Goal: Information Seeking & Learning: Find specific fact

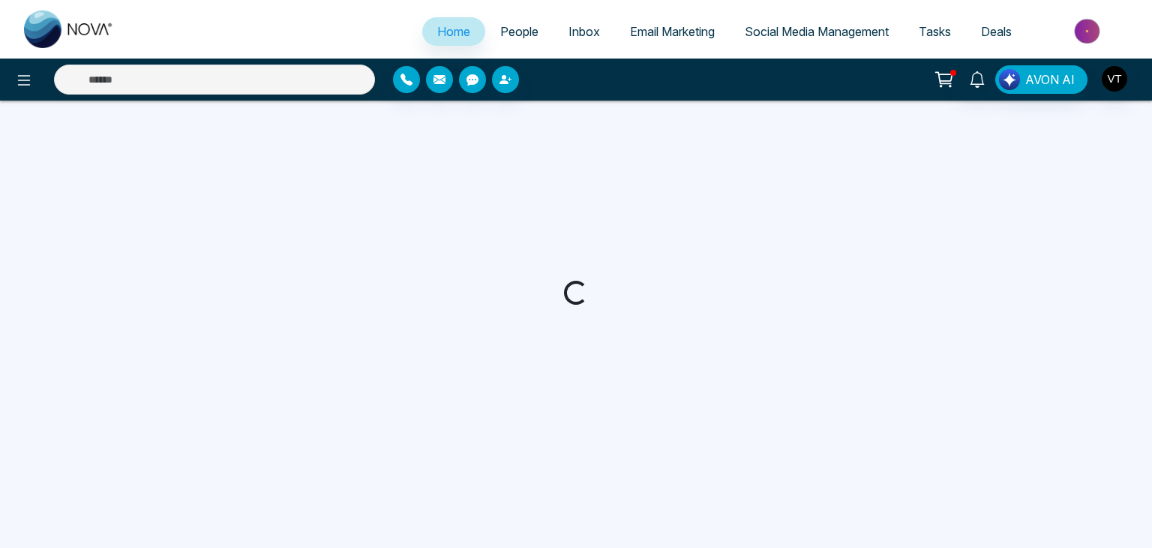
select select "*"
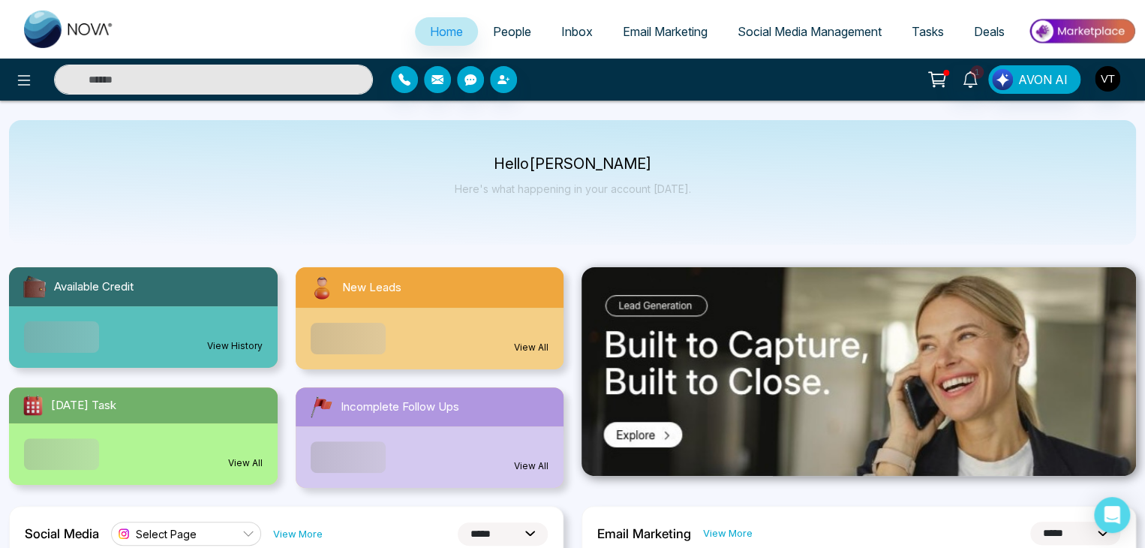
drag, startPoint x: 276, startPoint y: 76, endPoint x: 273, endPoint y: 68, distance: 8.8
click at [276, 76] on input "text" at bounding box center [213, 80] width 319 height 30
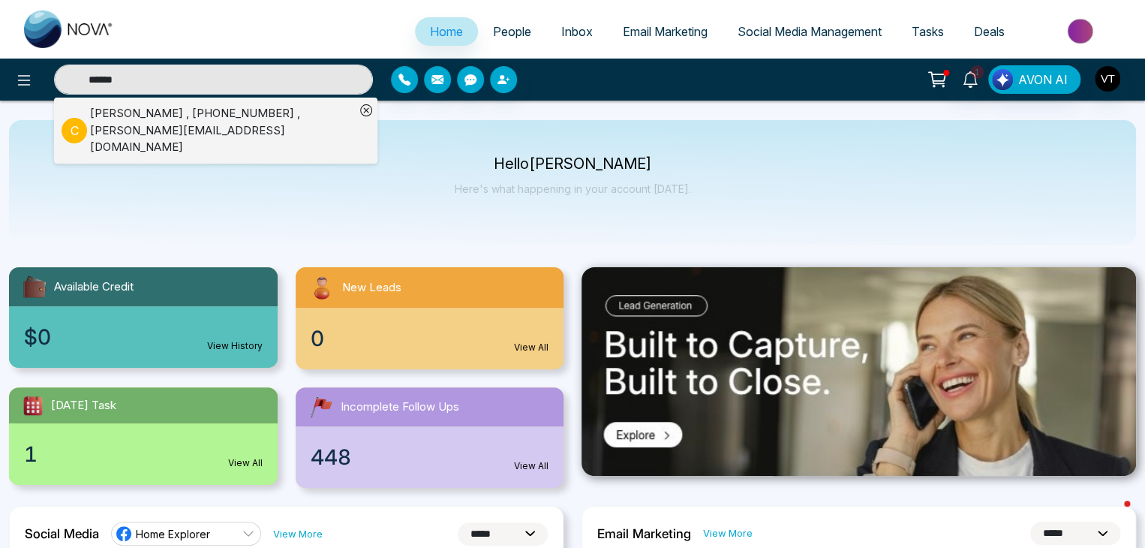
type input "******"
click at [230, 113] on div "Carlyn Molina , +16474023978 , carlyn.molina3978@gmail.com" at bounding box center [222, 130] width 265 height 51
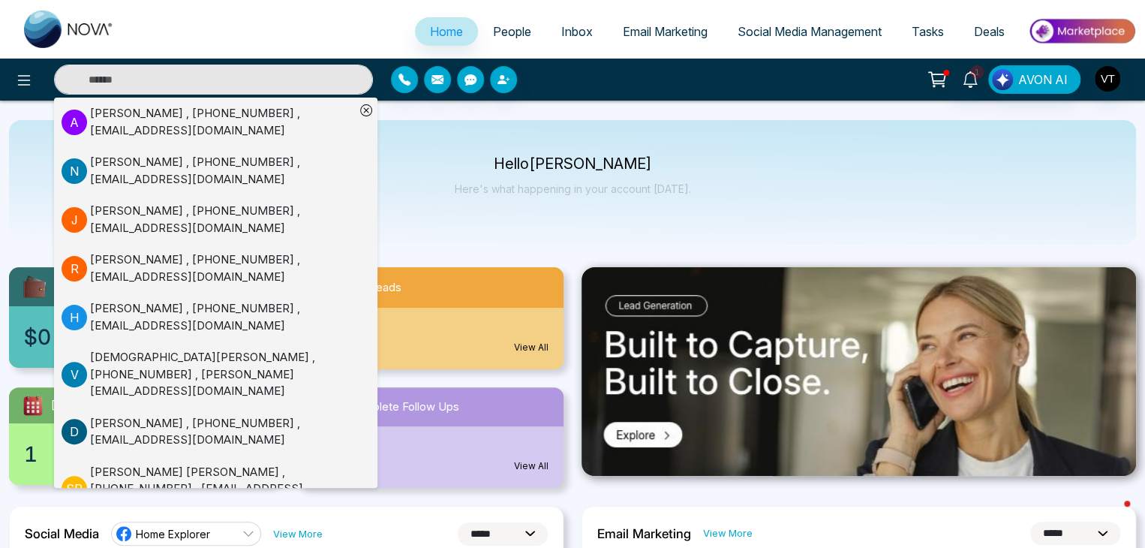
click at [733, 218] on div "Hello VINCE THOMAS Here's what happening in your account today." at bounding box center [572, 182] width 1127 height 125
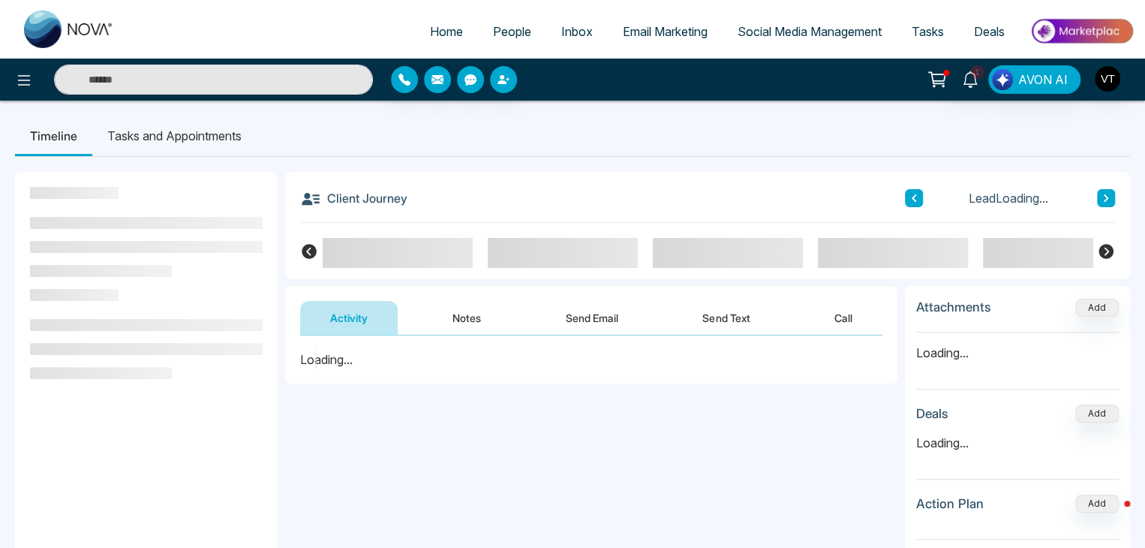
click at [511, 27] on span "People" at bounding box center [512, 31] width 38 height 15
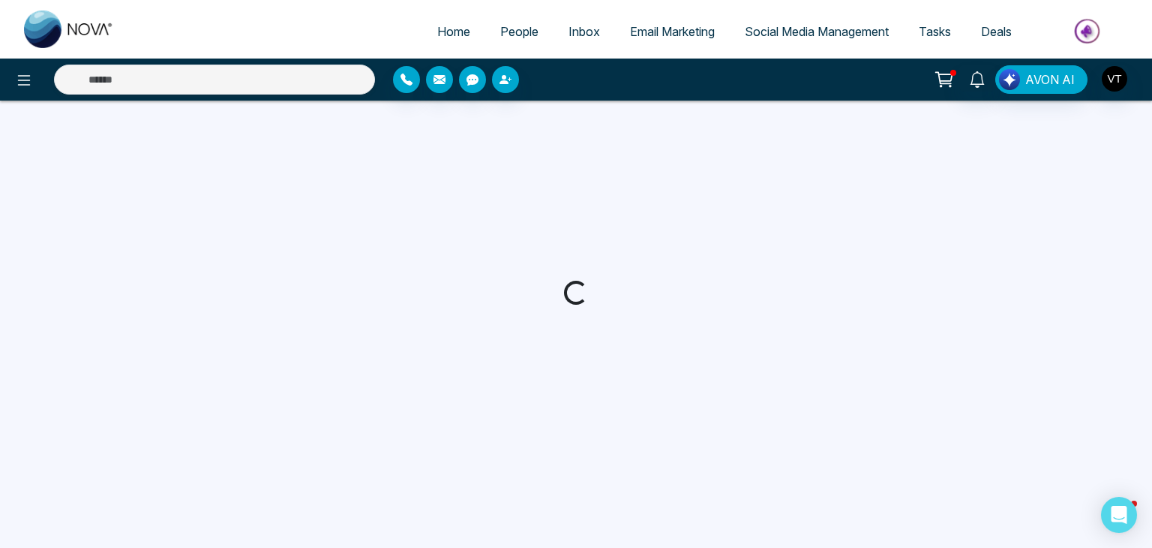
click at [437, 31] on span "Home" at bounding box center [453, 31] width 33 height 15
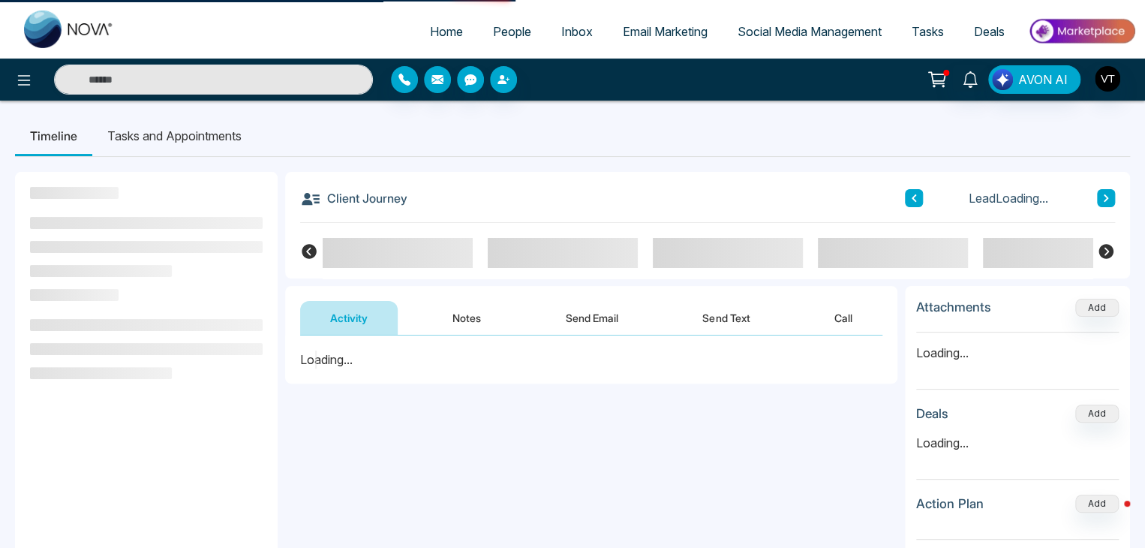
select select "*"
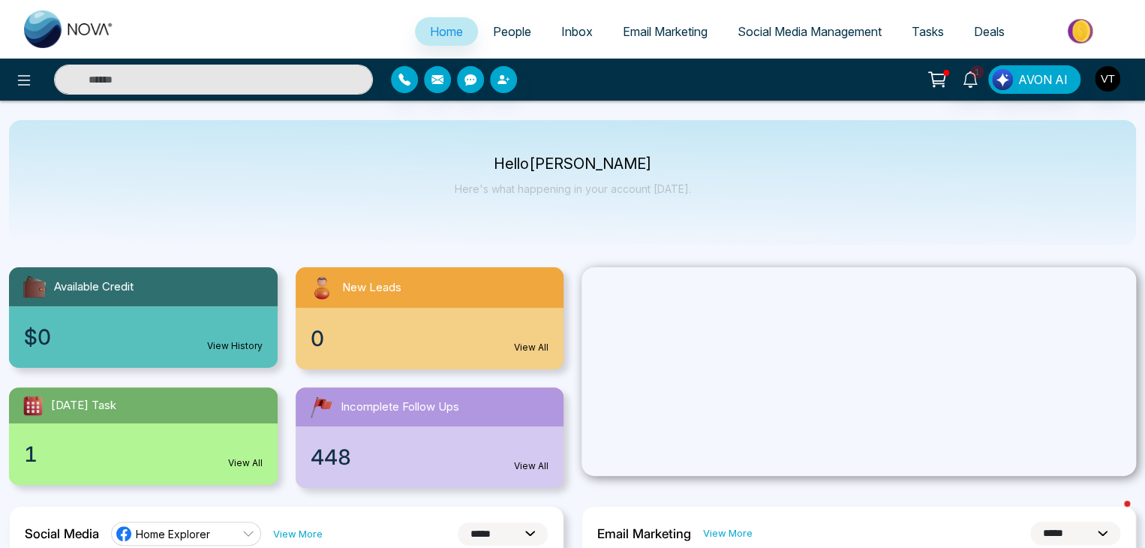
click at [564, 27] on span "Inbox" at bounding box center [577, 31] width 32 height 15
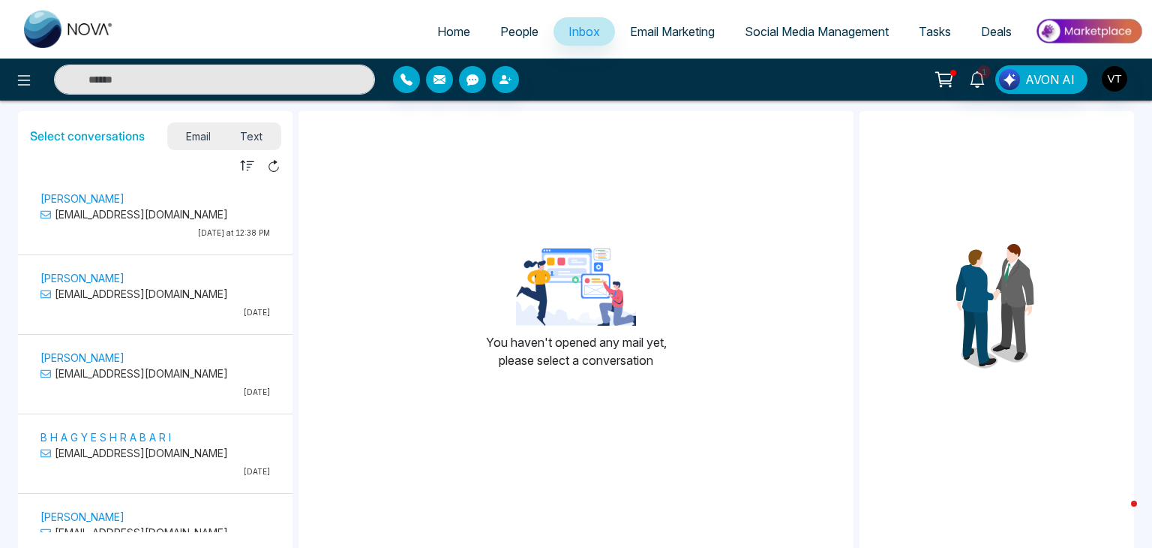
click at [500, 29] on span "People" at bounding box center [519, 31] width 38 height 15
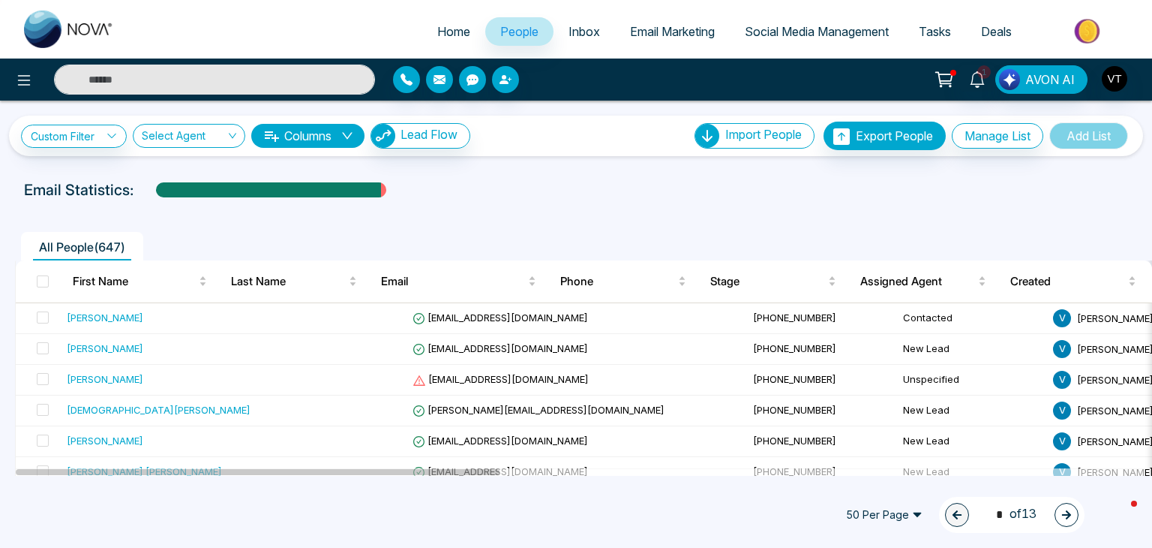
click at [179, 79] on input "text" at bounding box center [214, 80] width 321 height 30
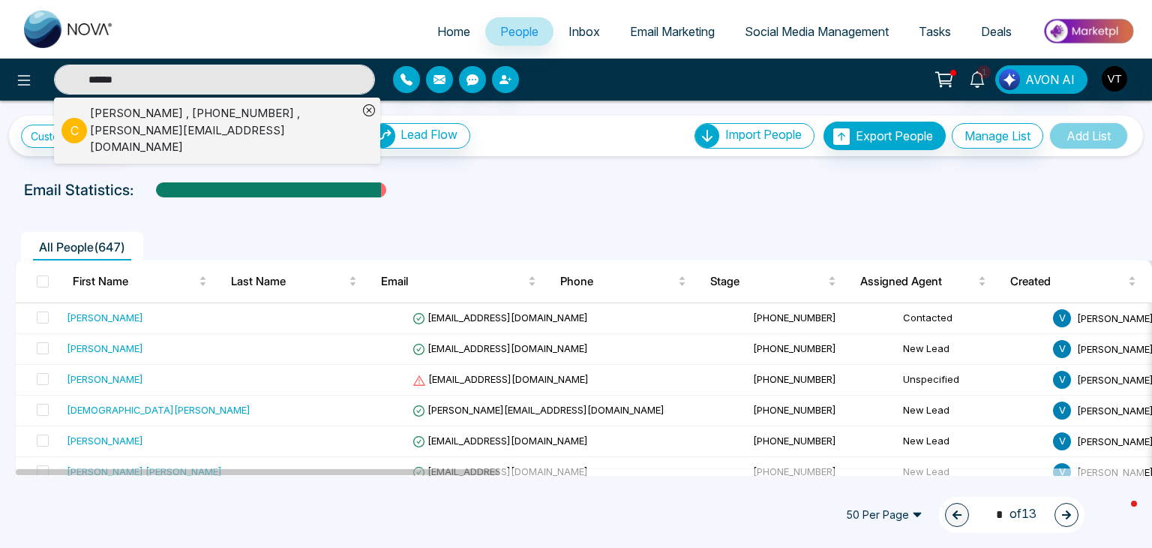
type input "******"
click at [165, 107] on div "Carlyn Molina , +16474023978 , carlyn.molina3978@gmail.com" at bounding box center [224, 130] width 268 height 51
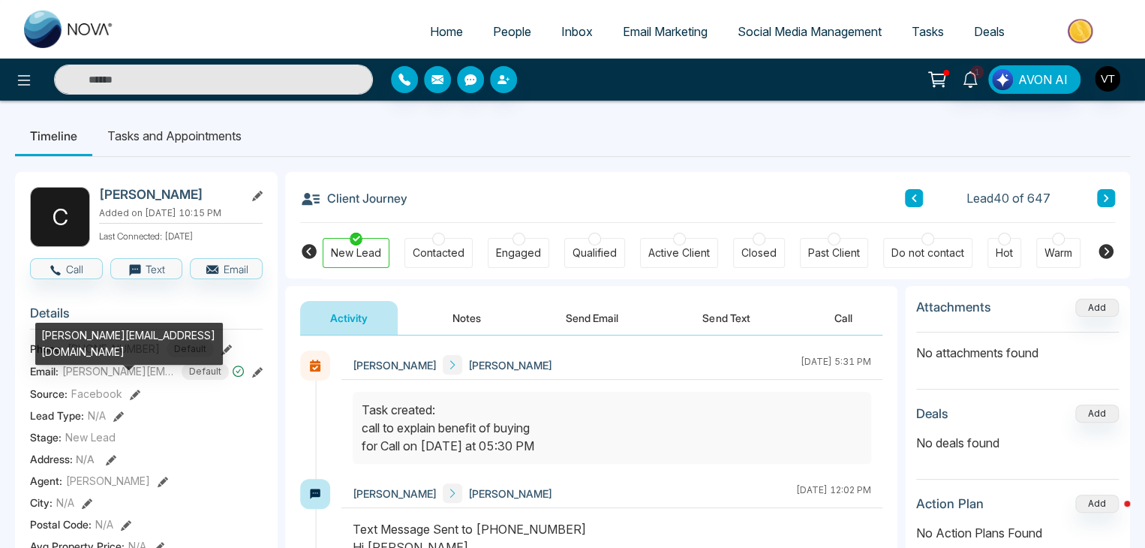
click at [136, 332] on div "[PERSON_NAME][EMAIL_ADDRESS][DOMAIN_NAME]" at bounding box center [129, 344] width 188 height 42
drag, startPoint x: 135, startPoint y: 332, endPoint x: 209, endPoint y: 436, distance: 127.4
click at [209, 437] on div "Stage: New Lead" at bounding box center [146, 437] width 233 height 16
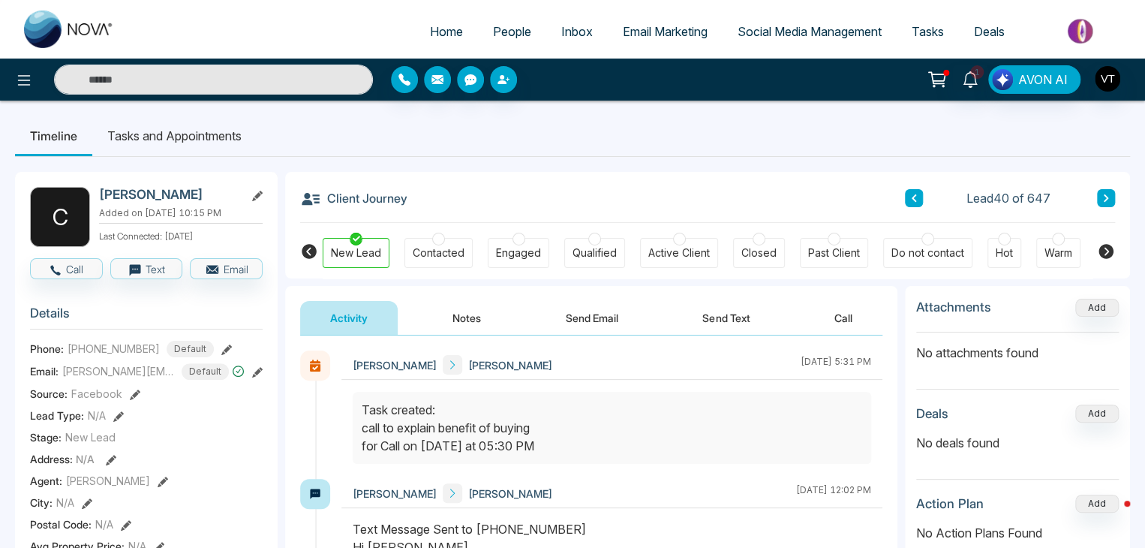
click at [221, 351] on icon at bounding box center [226, 349] width 11 height 11
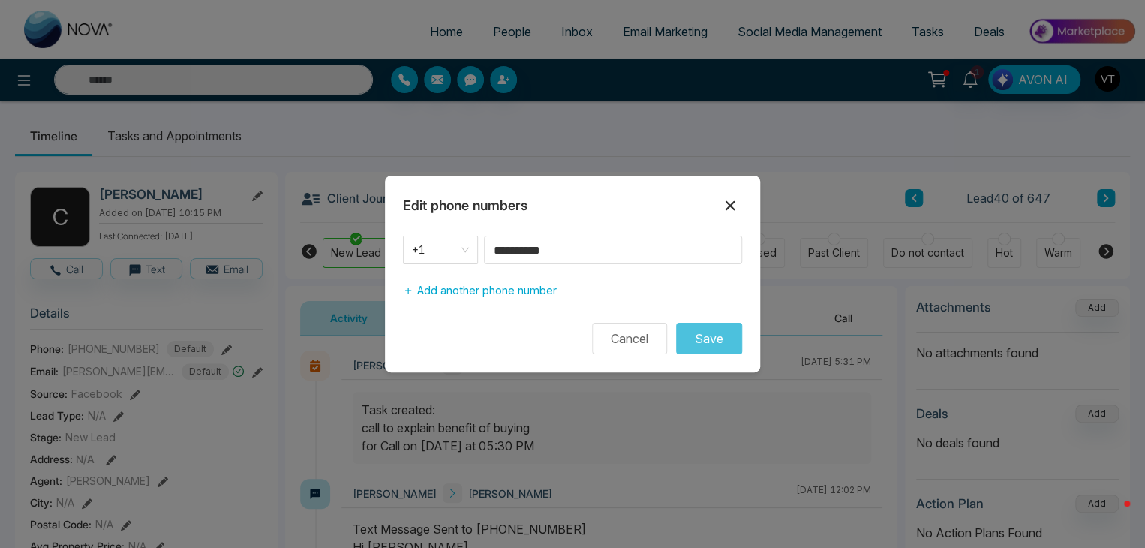
click at [732, 204] on icon at bounding box center [730, 206] width 10 height 10
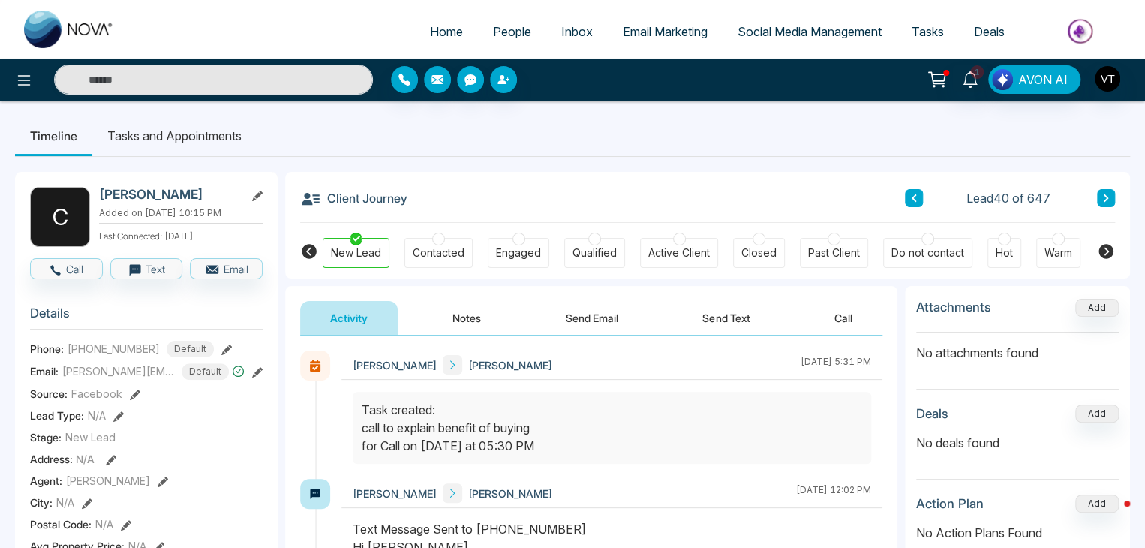
click at [258, 370] on icon at bounding box center [257, 372] width 11 height 11
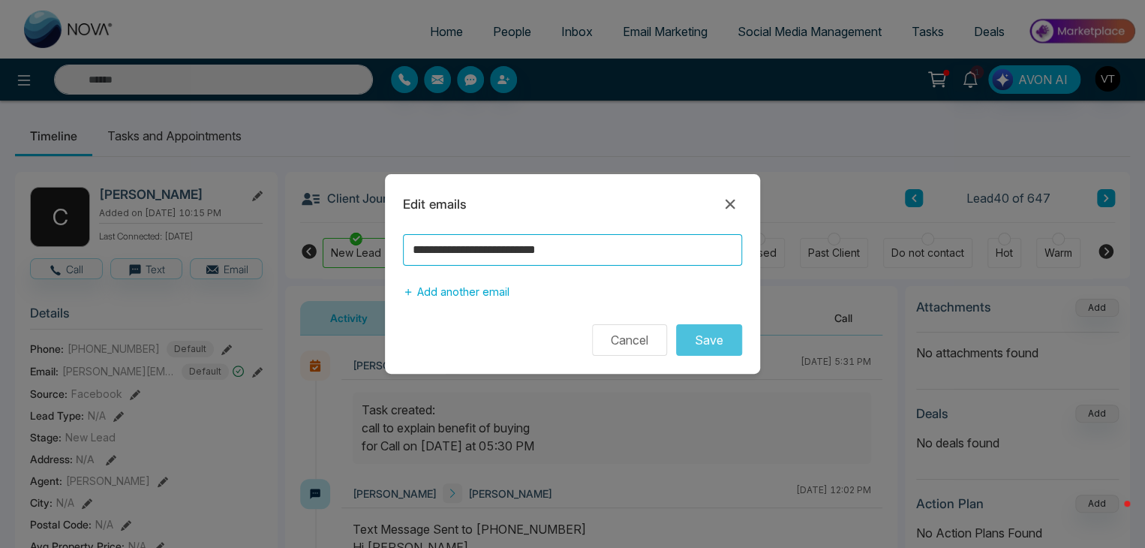
drag, startPoint x: 627, startPoint y: 247, endPoint x: 401, endPoint y: 249, distance: 226.5
click at [401, 249] on div "**********" at bounding box center [572, 270] width 375 height 72
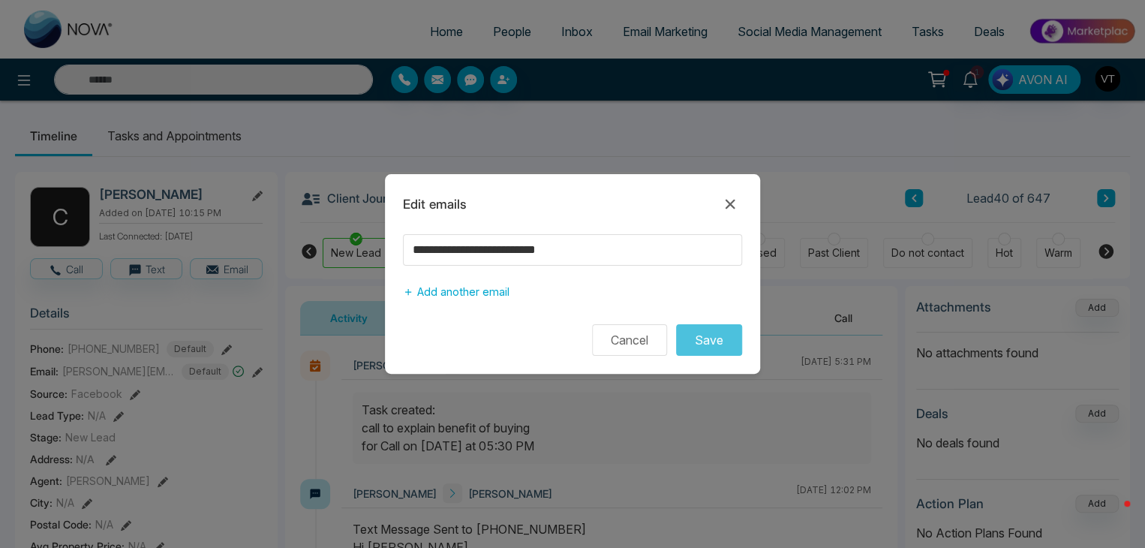
drag, startPoint x: 731, startPoint y: 205, endPoint x: 626, endPoint y: 248, distance: 112.7
click at [628, 248] on div "**********" at bounding box center [572, 274] width 375 height 200
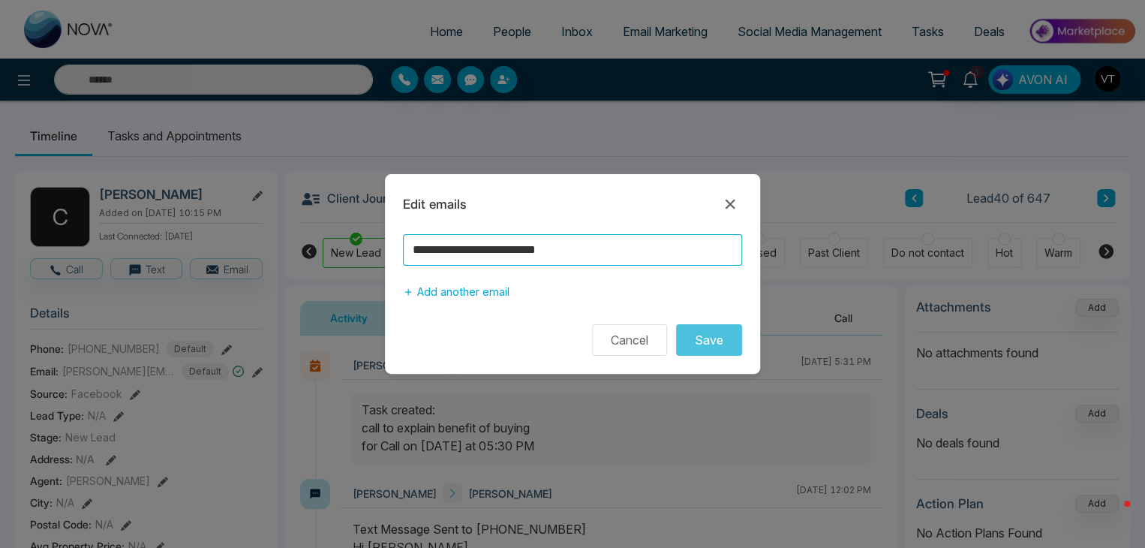
drag, startPoint x: 584, startPoint y: 251, endPoint x: 402, endPoint y: 250, distance: 182.3
click at [403, 250] on input "**********" at bounding box center [572, 250] width 339 height 32
click at [729, 206] on icon at bounding box center [730, 204] width 18 height 18
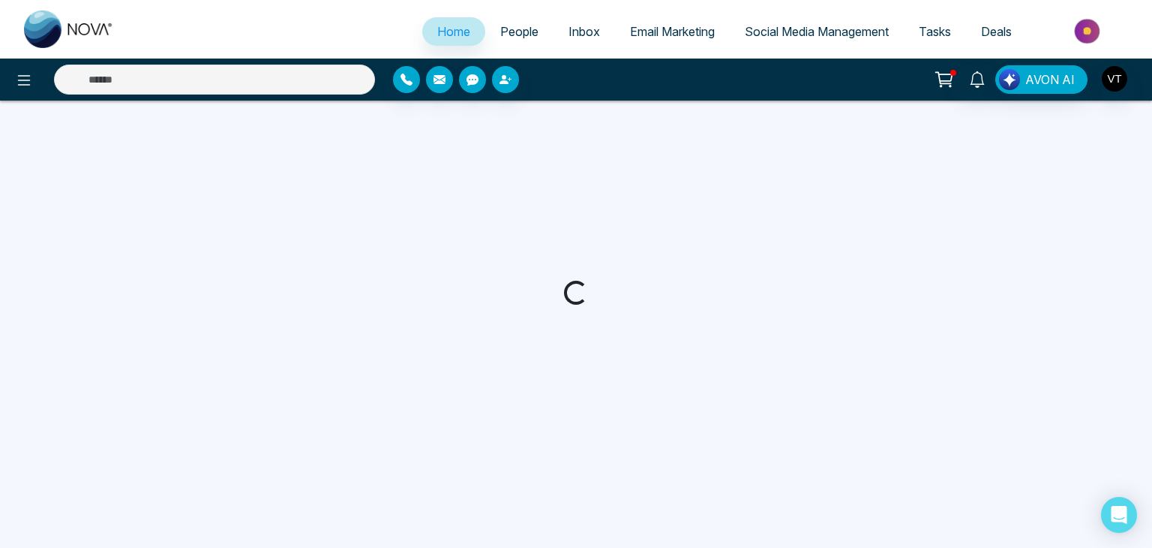
select select "*"
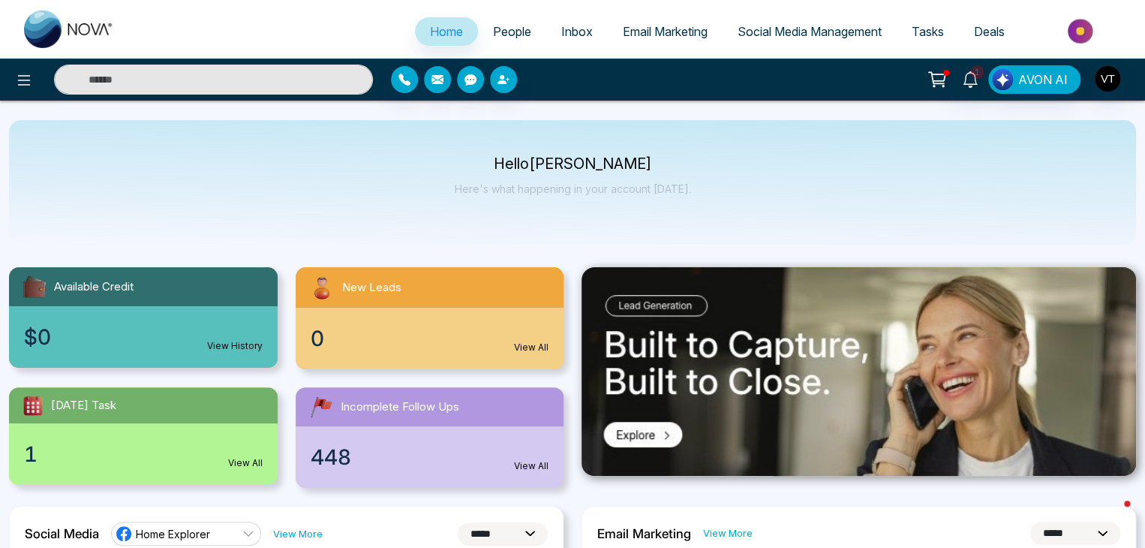
click at [493, 27] on span "People" at bounding box center [512, 31] width 38 height 15
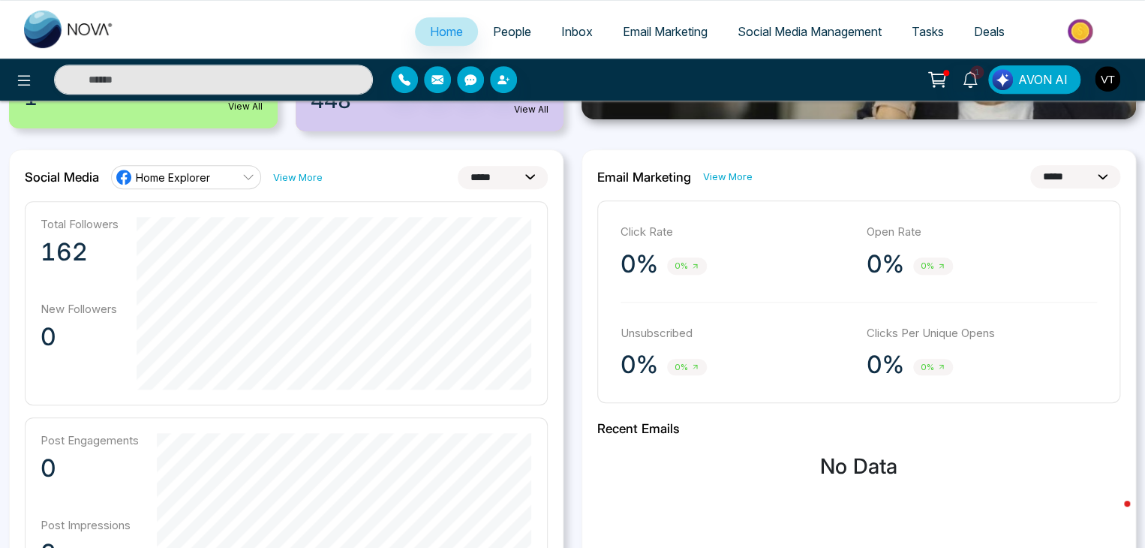
scroll to position [375, 0]
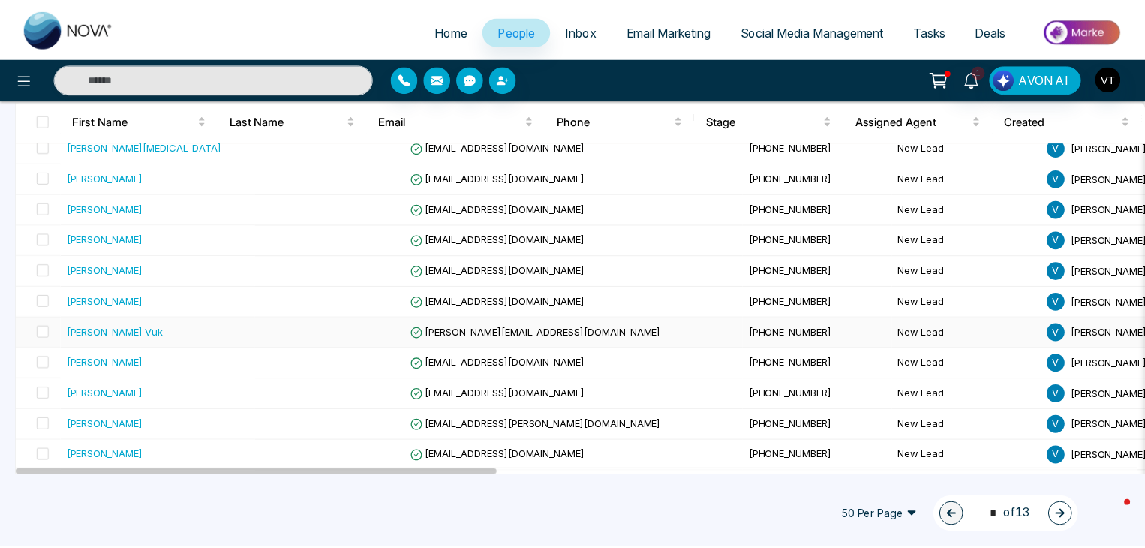
scroll to position [525, 0]
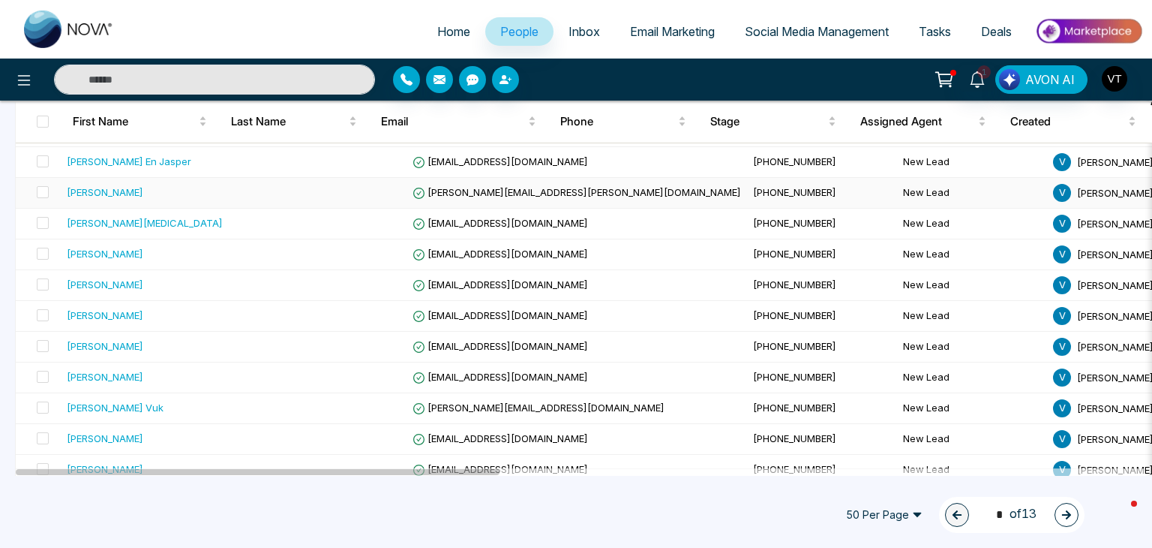
click at [116, 187] on div "[PERSON_NAME]" at bounding box center [105, 192] width 77 height 15
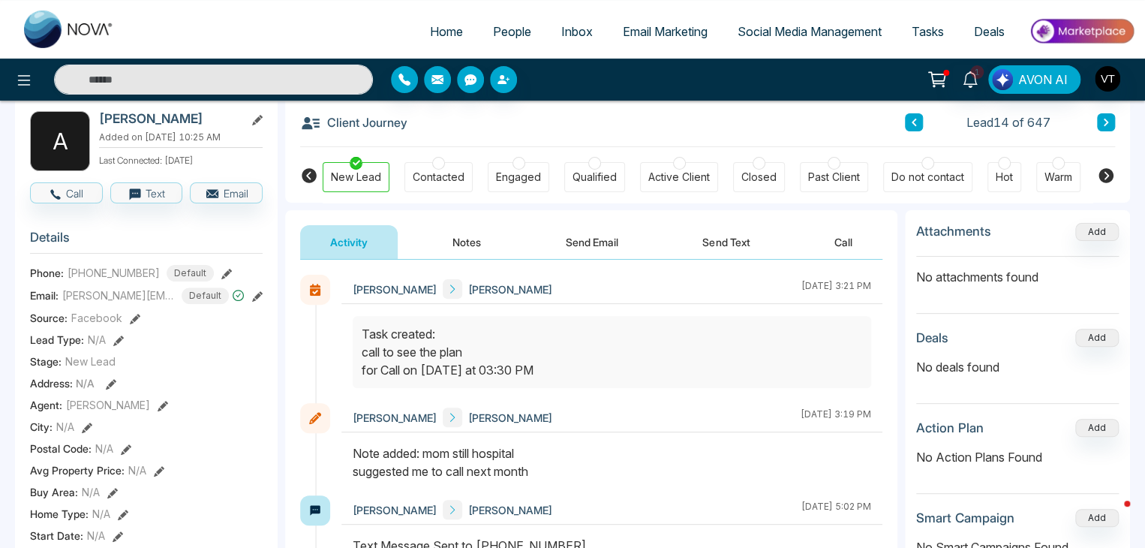
scroll to position [75, 0]
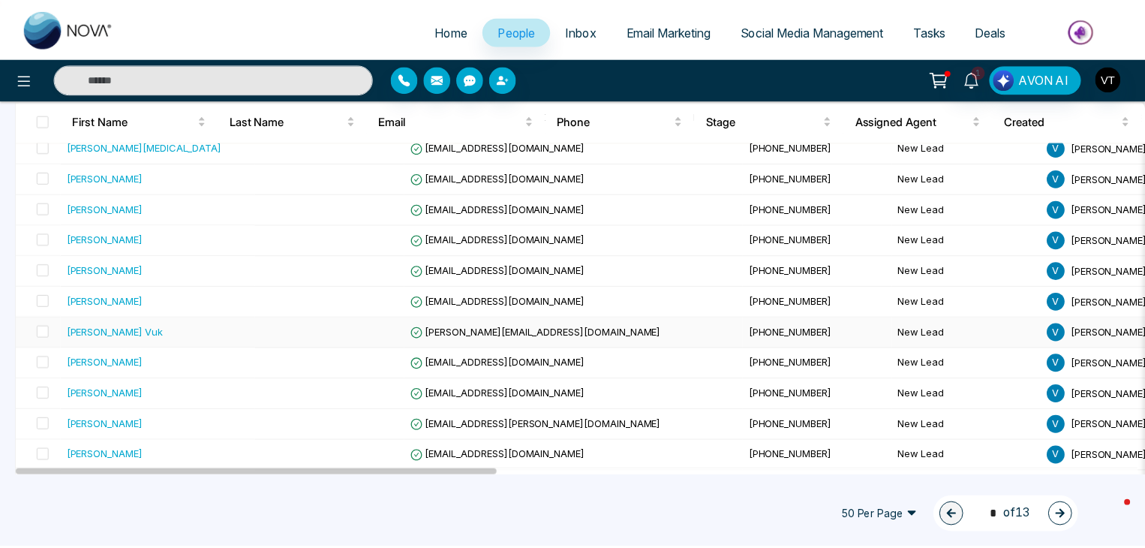
scroll to position [675, 0]
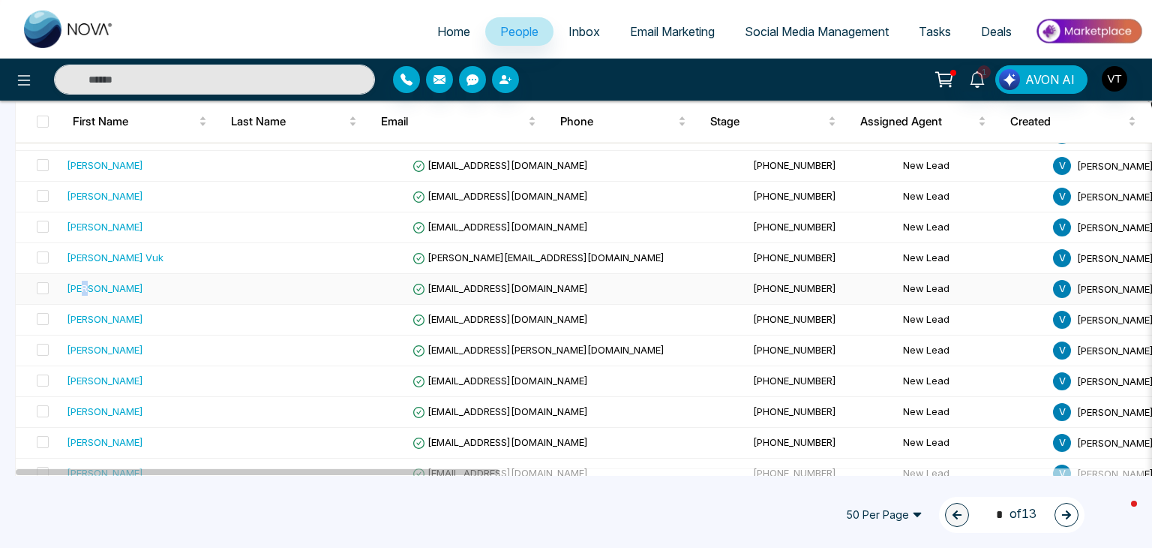
click at [88, 283] on div "[PERSON_NAME]" at bounding box center [105, 288] width 77 height 15
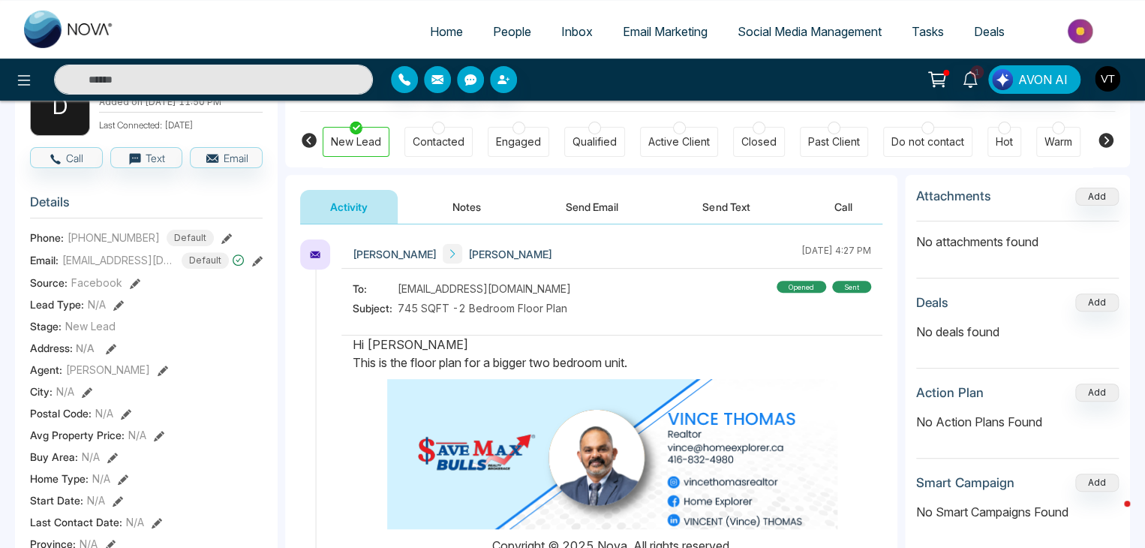
scroll to position [75, 0]
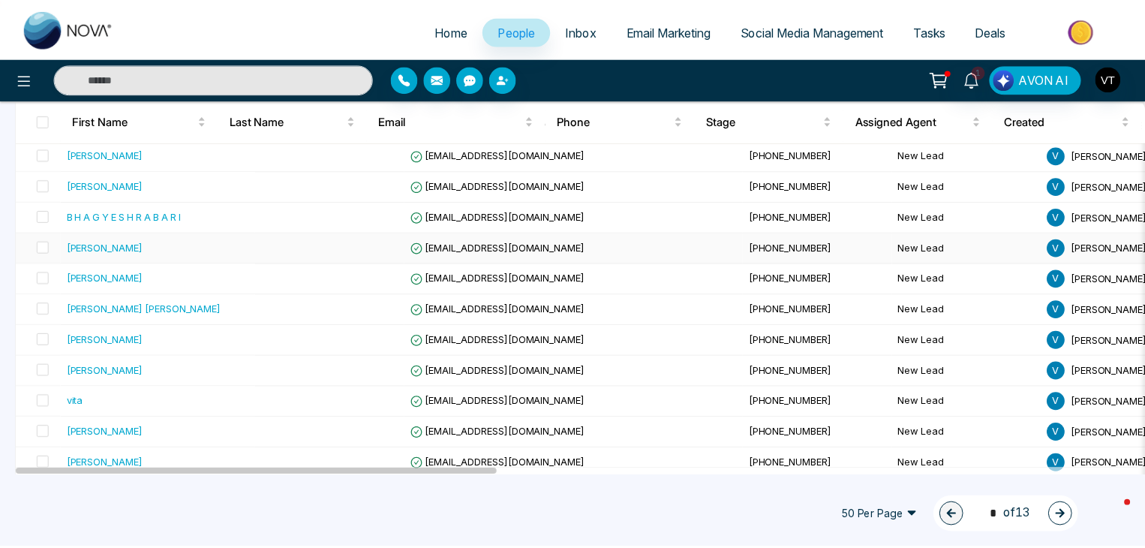
scroll to position [1050, 0]
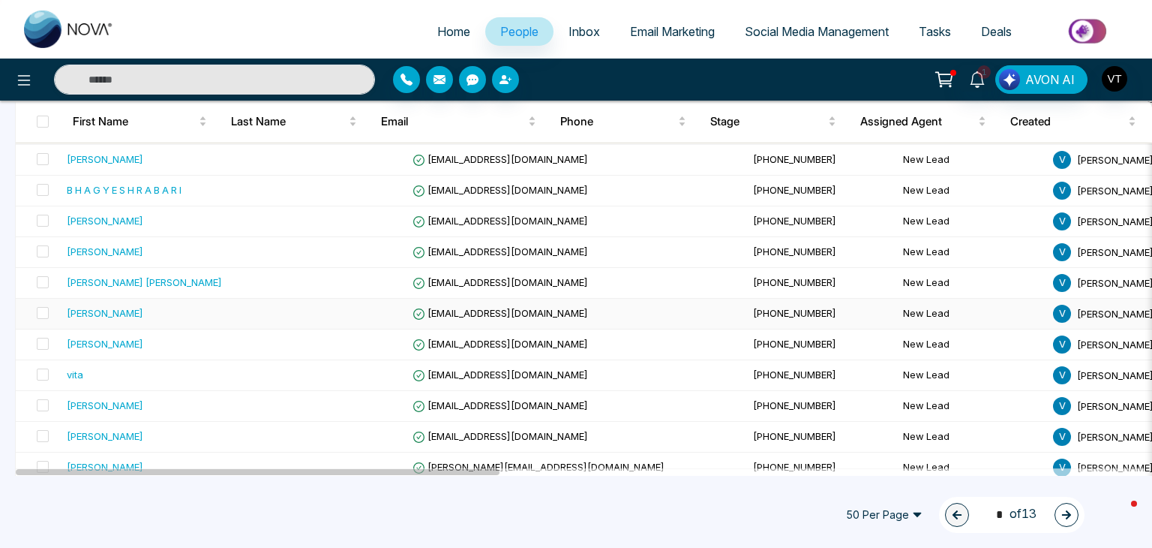
click at [101, 305] on div "[PERSON_NAME]" at bounding box center [105, 312] width 77 height 15
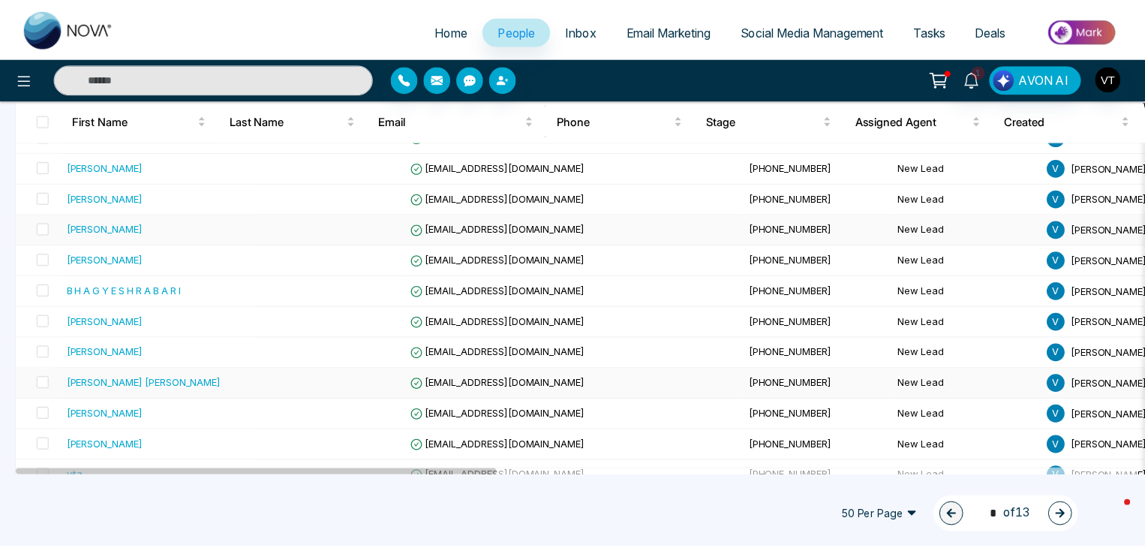
scroll to position [975, 0]
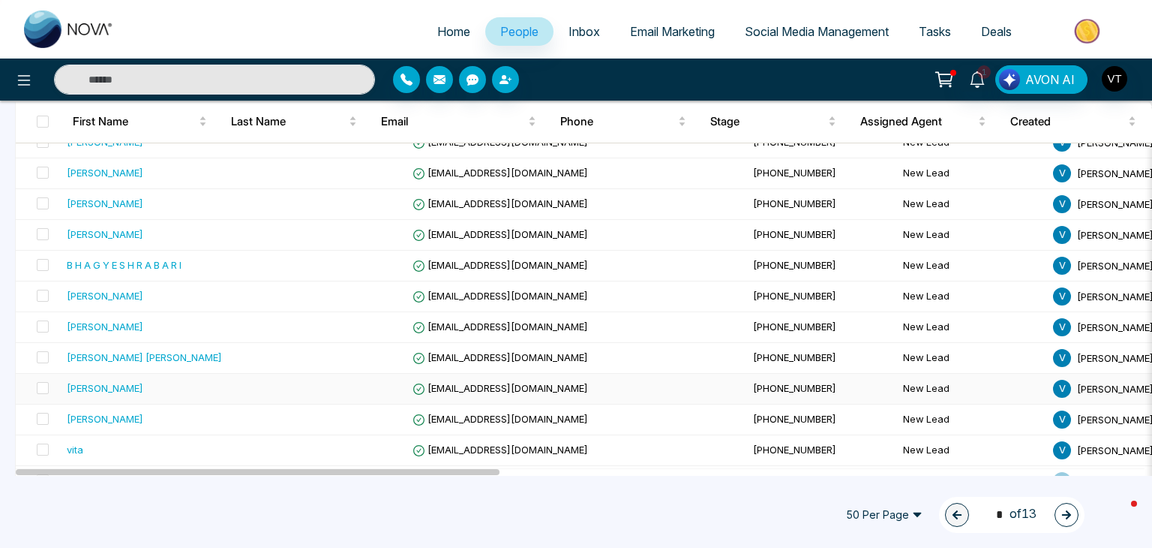
click at [111, 380] on div "[PERSON_NAME]" at bounding box center [105, 387] width 77 height 15
